Goal: Use online tool/utility: Use online tool/utility

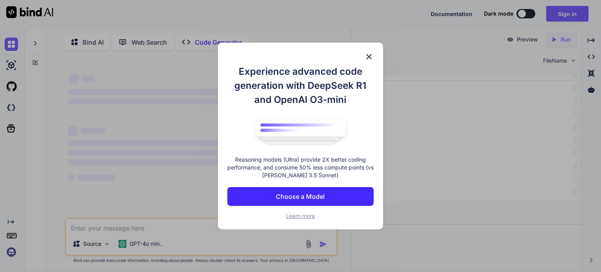
click at [368, 54] on img at bounding box center [368, 56] width 9 height 9
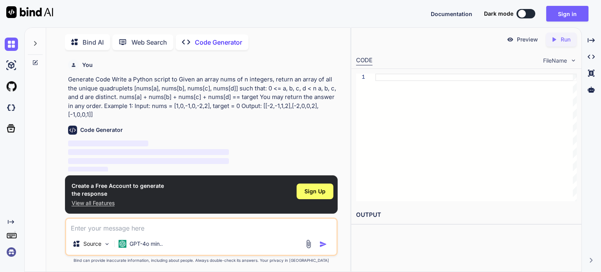
scroll to position [3, 0]
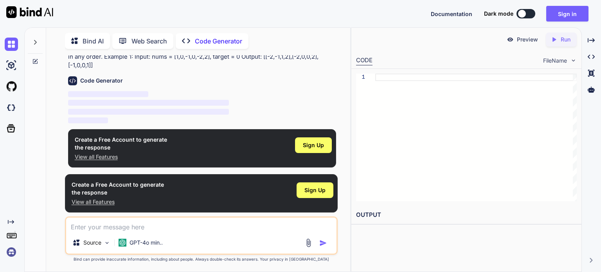
type textarea "x"
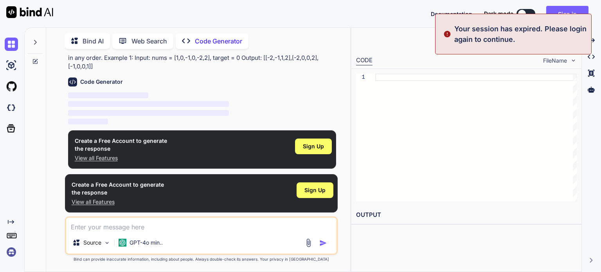
scroll to position [48, 0]
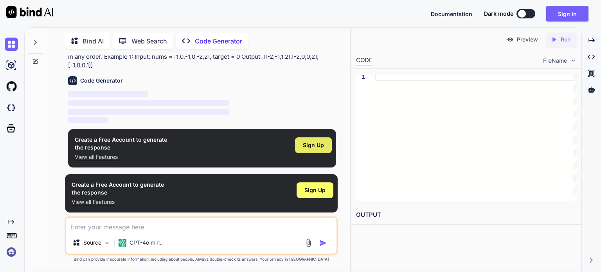
click at [329, 145] on div "Sign Up" at bounding box center [313, 145] width 37 height 16
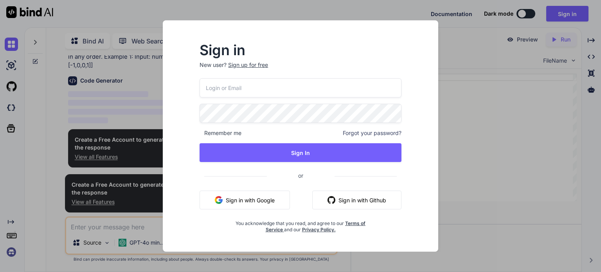
click at [266, 202] on button "Sign in with Google" at bounding box center [245, 200] width 90 height 19
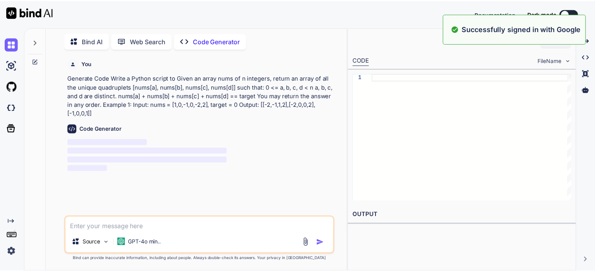
scroll to position [0, 0]
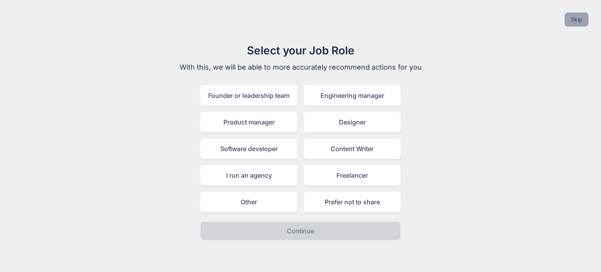
click at [578, 19] on button "Skip" at bounding box center [577, 20] width 24 height 14
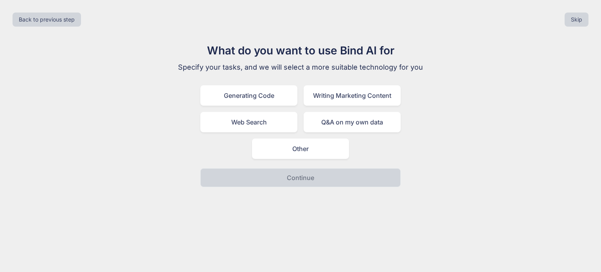
click at [573, 29] on div "Back to previous step Skip" at bounding box center [300, 19] width 589 height 27
click at [573, 27] on div "Back to previous step Skip" at bounding box center [300, 19] width 589 height 27
click at [573, 25] on button "Skip" at bounding box center [577, 20] width 24 height 14
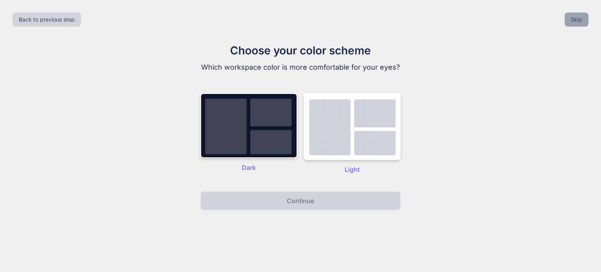
click at [573, 25] on button "Skip" at bounding box center [577, 20] width 24 height 14
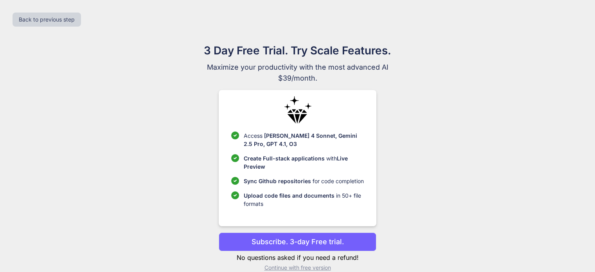
scroll to position [12, 0]
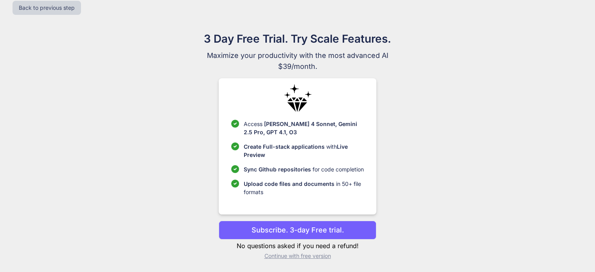
click at [312, 255] on p "Continue with free version" at bounding box center [298, 256] width 158 height 8
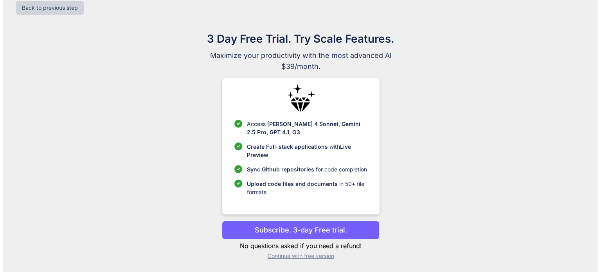
scroll to position [0, 0]
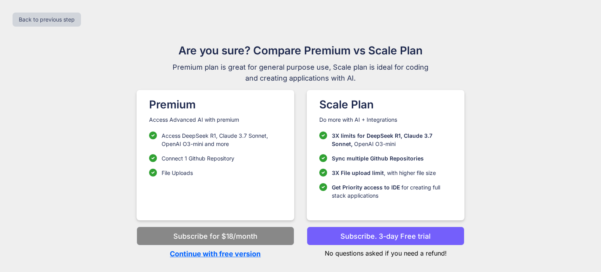
click at [252, 254] on p "Continue with free version" at bounding box center [216, 254] width 158 height 11
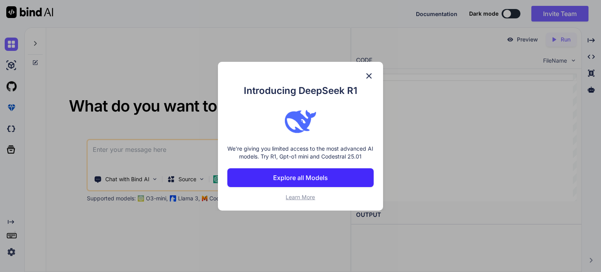
click at [367, 74] on img at bounding box center [368, 75] width 9 height 9
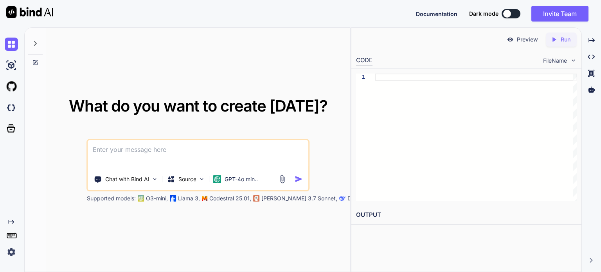
click at [227, 144] on textarea at bounding box center [198, 154] width 220 height 29
paste textarea "Given an array nums of n integers, return an array of all the unique quadruplet…"
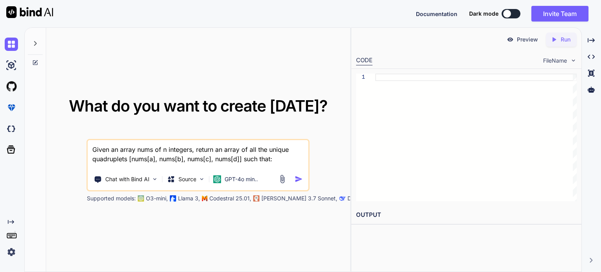
scroll to position [38, 0]
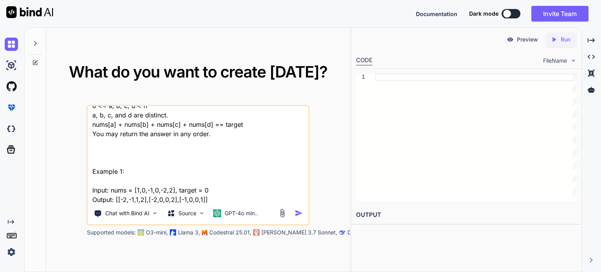
type textarea "Given an array nums of n integers, return an array of all the unique quadruplet…"
click at [295, 213] on div at bounding box center [292, 213] width 28 height 9
click at [296, 213] on img "button" at bounding box center [299, 213] width 8 height 8
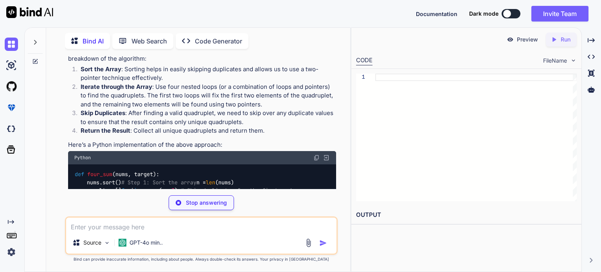
scroll to position [78, 0]
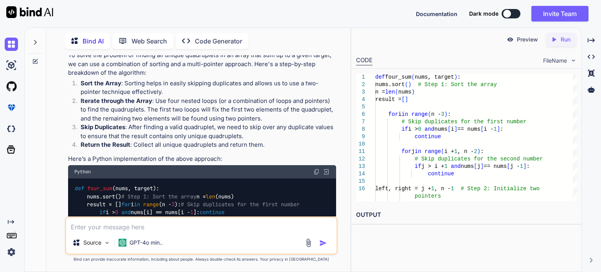
click at [316, 170] on img at bounding box center [316, 172] width 6 height 6
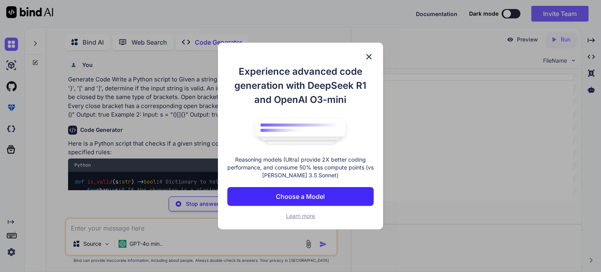
scroll to position [3, 0]
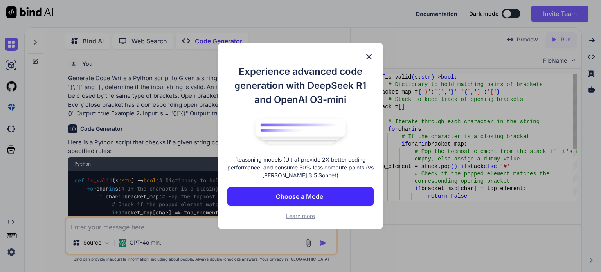
click at [370, 56] on img at bounding box center [368, 56] width 9 height 9
